Goal: Information Seeking & Learning: Learn about a topic

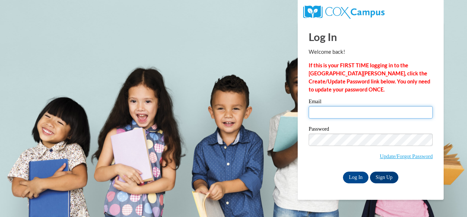
click at [332, 112] on input "Email" at bounding box center [371, 112] width 124 height 12
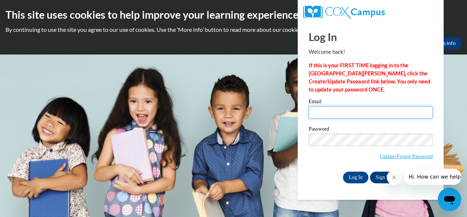
type input "[PERSON_NAME][EMAIL_ADDRESS][PERSON_NAME][DOMAIN_NAME]"
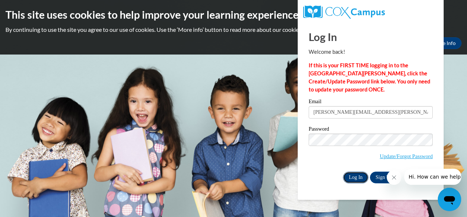
click at [354, 178] on input "Log In" at bounding box center [356, 177] width 26 height 12
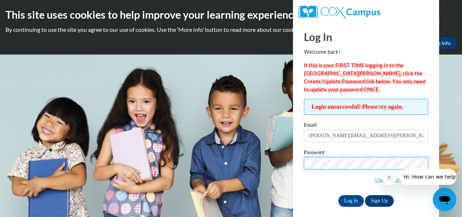
click at [338, 195] on input "Log In" at bounding box center [351, 201] width 26 height 12
click at [295, 176] on div "Log In Welcome back! If this is your FIRST TIME logging in to the NEW Cox Campu…" at bounding box center [365, 122] width 157 height 201
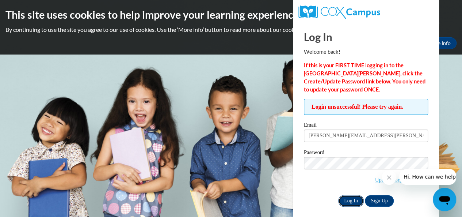
click at [352, 199] on input "Log In" at bounding box center [351, 201] width 26 height 12
click at [381, 199] on link "Sign Up" at bounding box center [379, 201] width 28 height 12
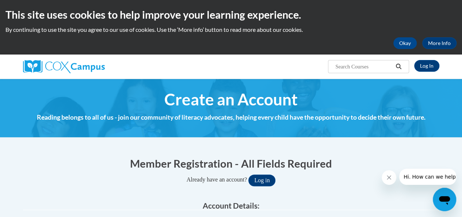
click at [399, 67] on icon "Search" at bounding box center [398, 66] width 7 height 5
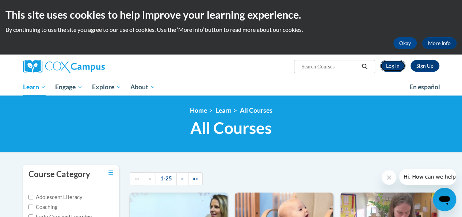
click at [393, 64] on link "Log In" at bounding box center [392, 66] width 25 height 12
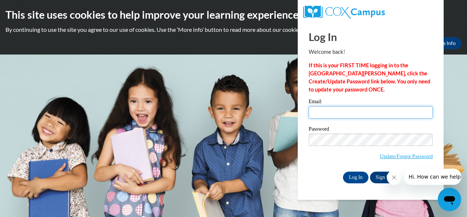
click at [359, 110] on input "Email" at bounding box center [371, 112] width 124 height 12
type input "collier.michael.a@muscogee.k12.ga.us"
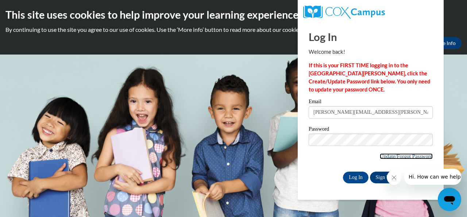
click at [381, 155] on link "Update/Forgot Password" at bounding box center [406, 156] width 53 height 6
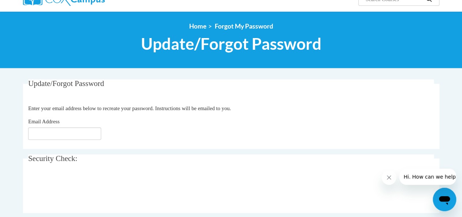
scroll to position [73, 0]
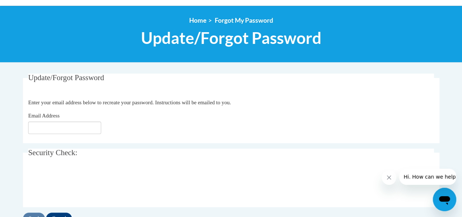
click at [53, 122] on div "Email Address" at bounding box center [231, 122] width 406 height 22
click at [52, 126] on input "Email Address" at bounding box center [64, 127] width 73 height 12
type input "collier.michael.a@muscogee.k12.ga.us"
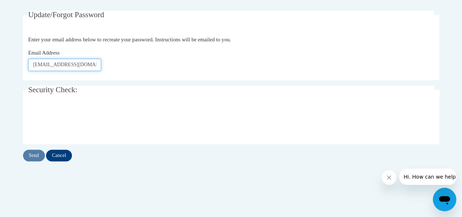
scroll to position [146, 0]
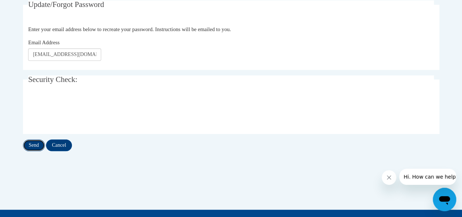
click at [31, 143] on input "Send" at bounding box center [34, 145] width 22 height 12
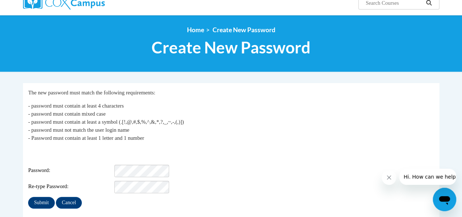
scroll to position [73, 0]
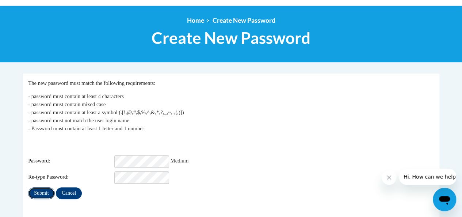
click at [41, 187] on input "Submit" at bounding box center [41, 193] width 26 height 12
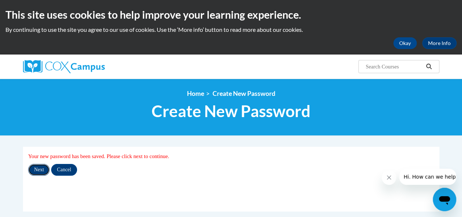
click at [41, 170] on input "Next" at bounding box center [39, 170] width 22 height 12
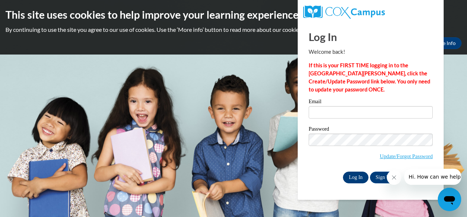
type input "collier.michael.a@muscogee.k12.ga.us"
click at [353, 175] on input "Log In" at bounding box center [356, 177] width 26 height 12
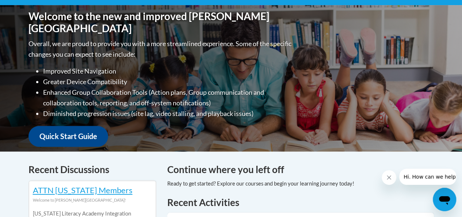
scroll to position [37, 0]
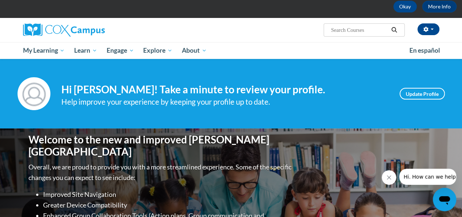
click at [360, 28] on input "Search..." at bounding box center [359, 30] width 58 height 9
type input "Reading Comprehension"
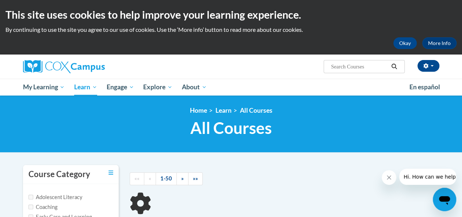
scroll to position [37, 0]
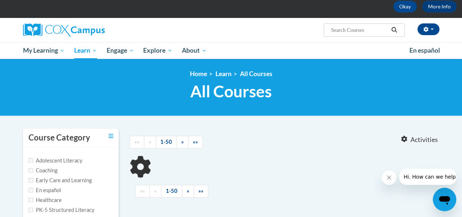
type input "Reading Comprehension"
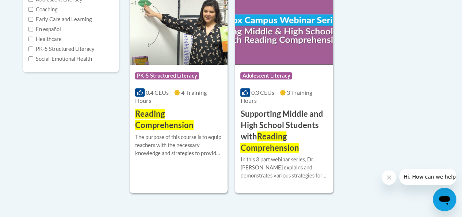
scroll to position [183, 0]
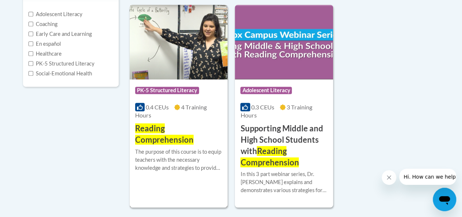
click at [175, 87] on span "PK-5 Structured Literacy" at bounding box center [167, 90] width 64 height 7
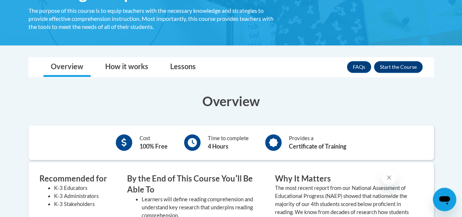
scroll to position [183, 0]
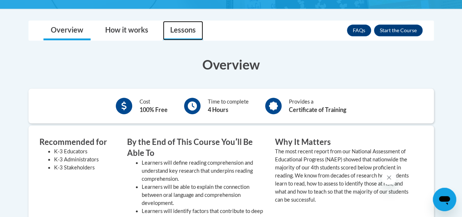
click at [181, 28] on link "Lessons" at bounding box center [183, 30] width 40 height 19
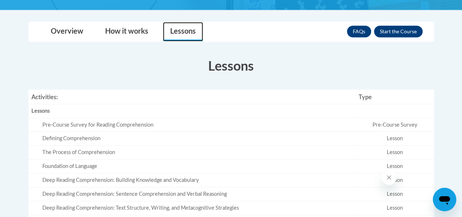
scroll to position [110, 0]
